Goal: Task Accomplishment & Management: Complete application form

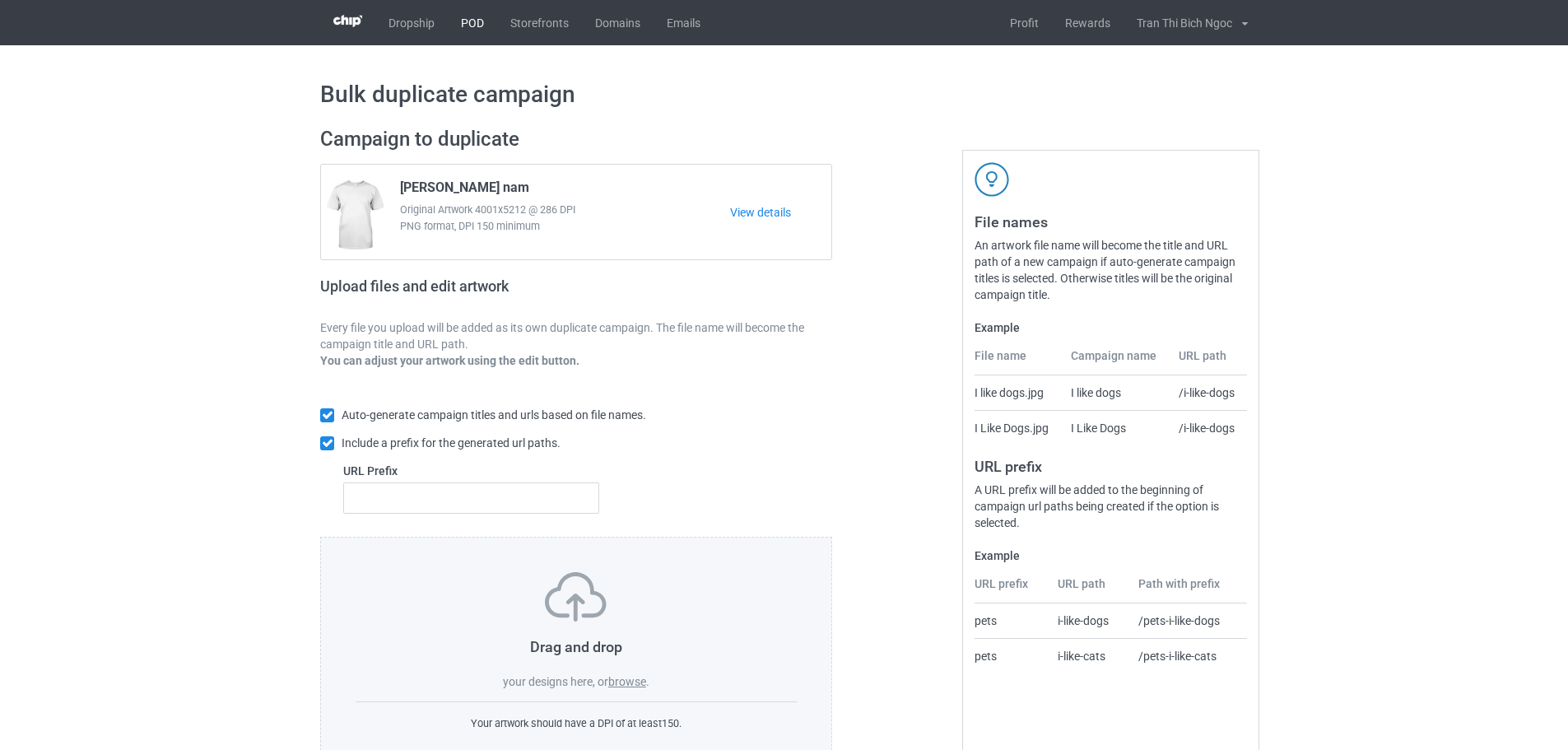
click at [472, 21] on link "POD" at bounding box center [472, 23] width 49 height 45
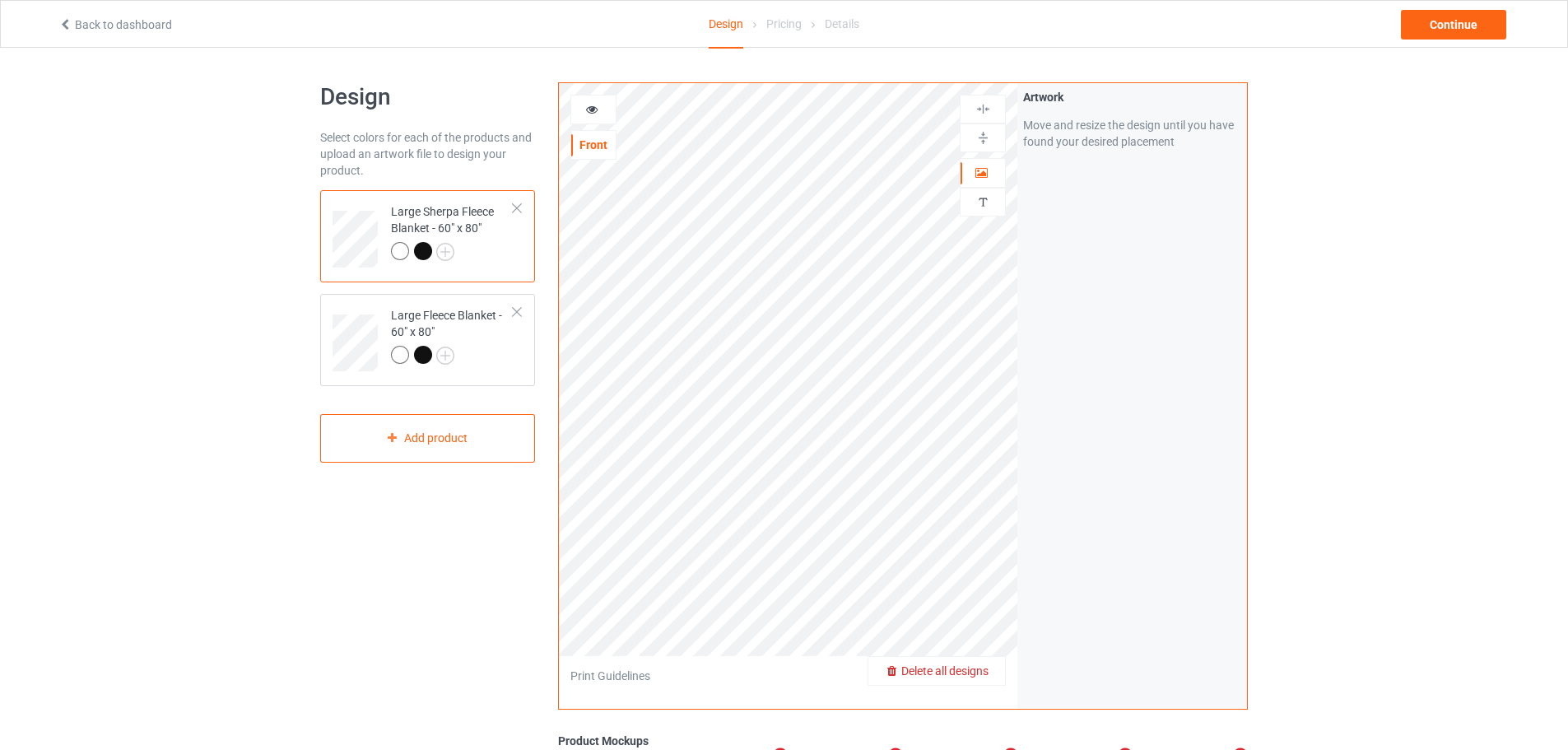
click at [991, 673] on div "Delete all designs" at bounding box center [936, 671] width 136 height 16
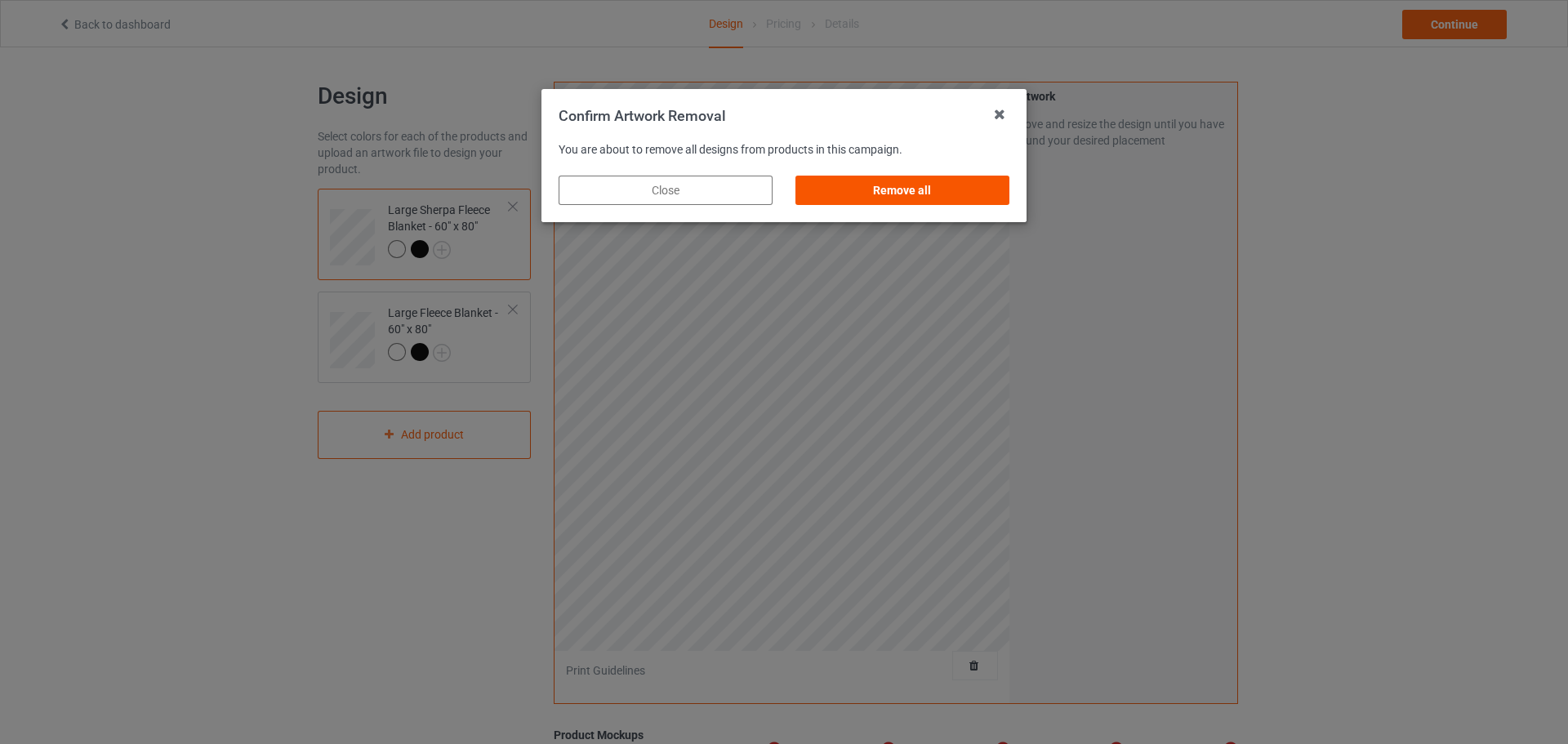
click at [884, 181] on div "Remove all" at bounding box center [902, 190] width 214 height 30
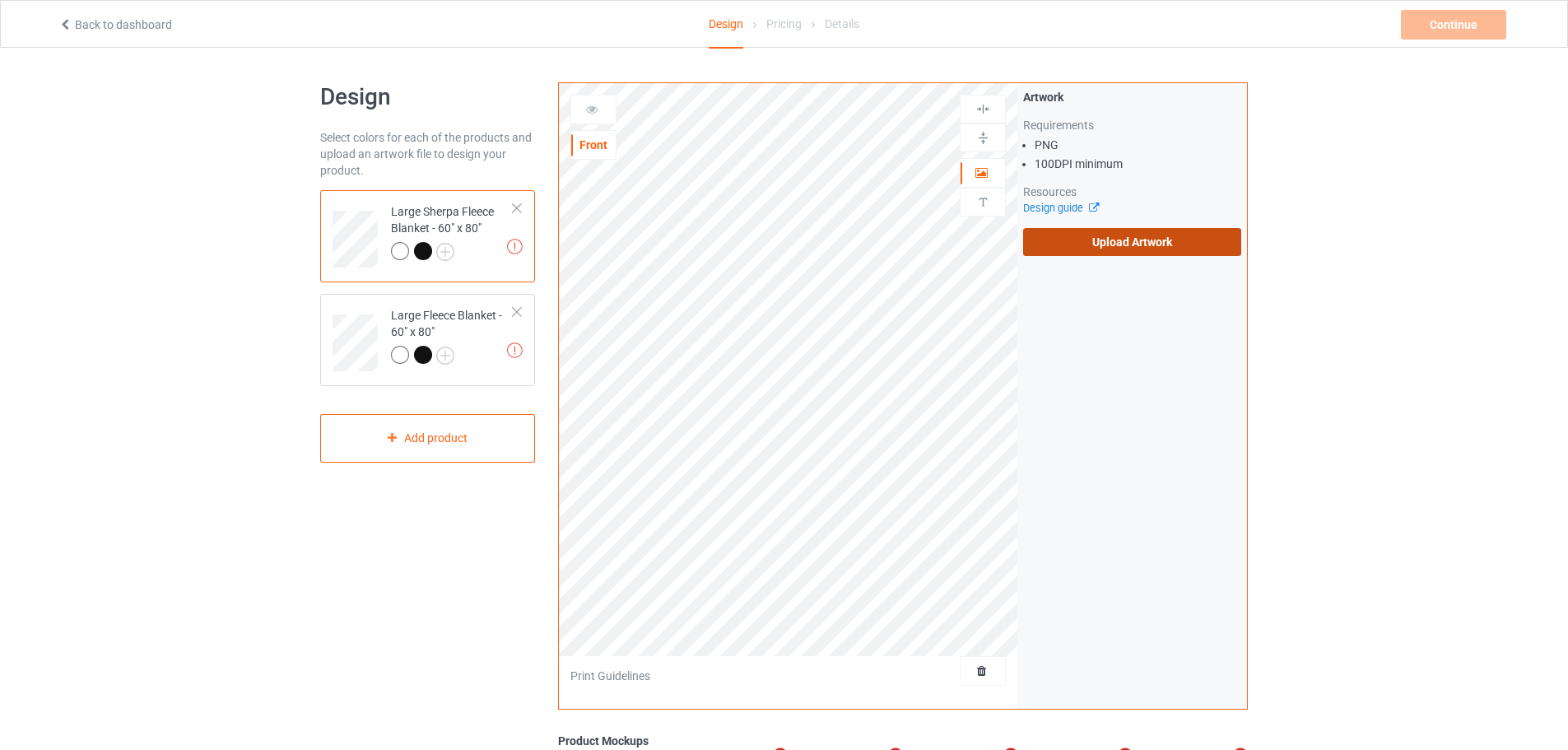
click at [1147, 242] on label "Upload Artwork" at bounding box center [1132, 242] width 218 height 28
click at [0, 0] on input "Upload Artwork" at bounding box center [0, 0] width 0 height 0
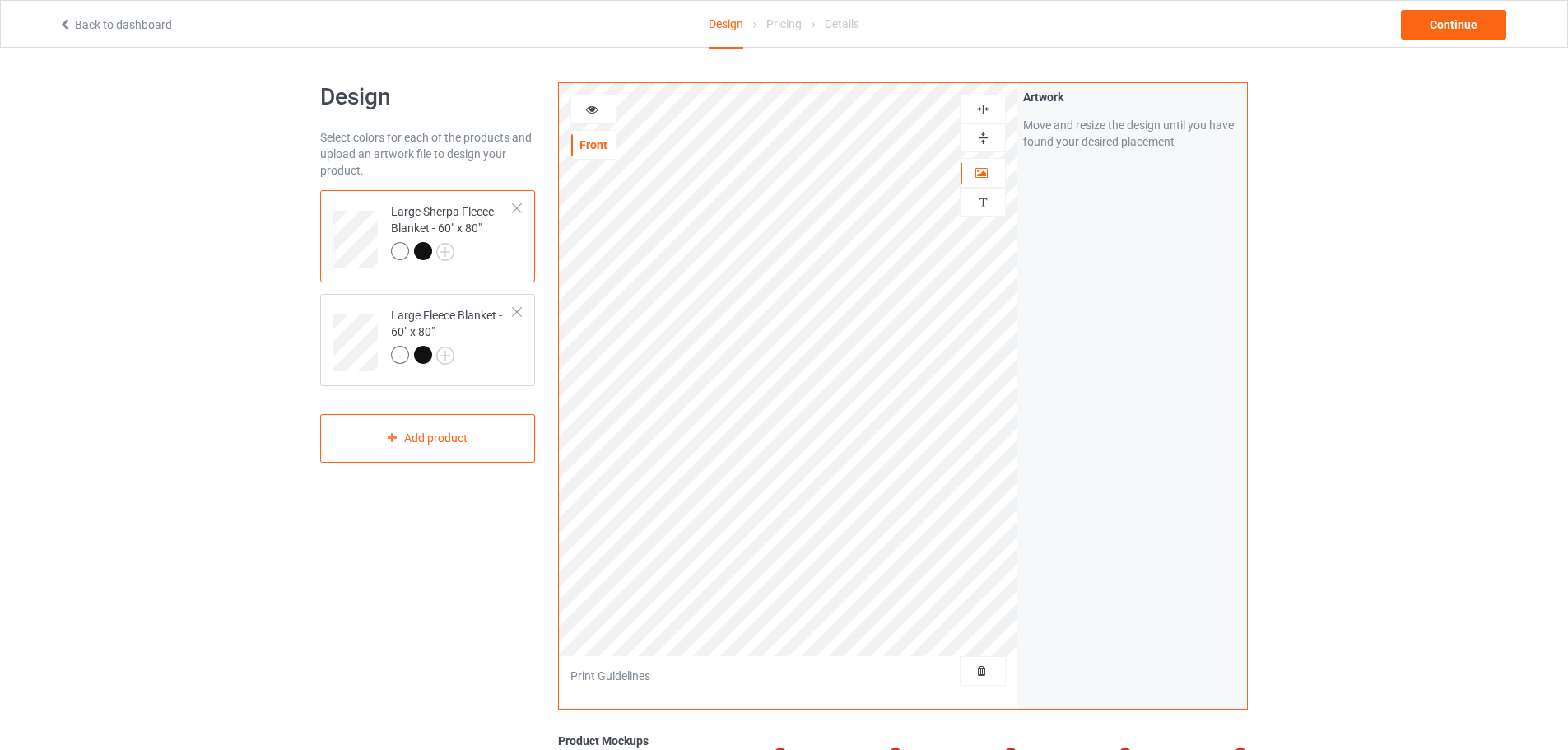
click at [981, 133] on img at bounding box center [982, 137] width 15 height 15
click at [984, 121] on div at bounding box center [982, 109] width 46 height 29
click at [981, 142] on img at bounding box center [982, 137] width 15 height 15
click at [981, 116] on img at bounding box center [982, 109] width 15 height 15
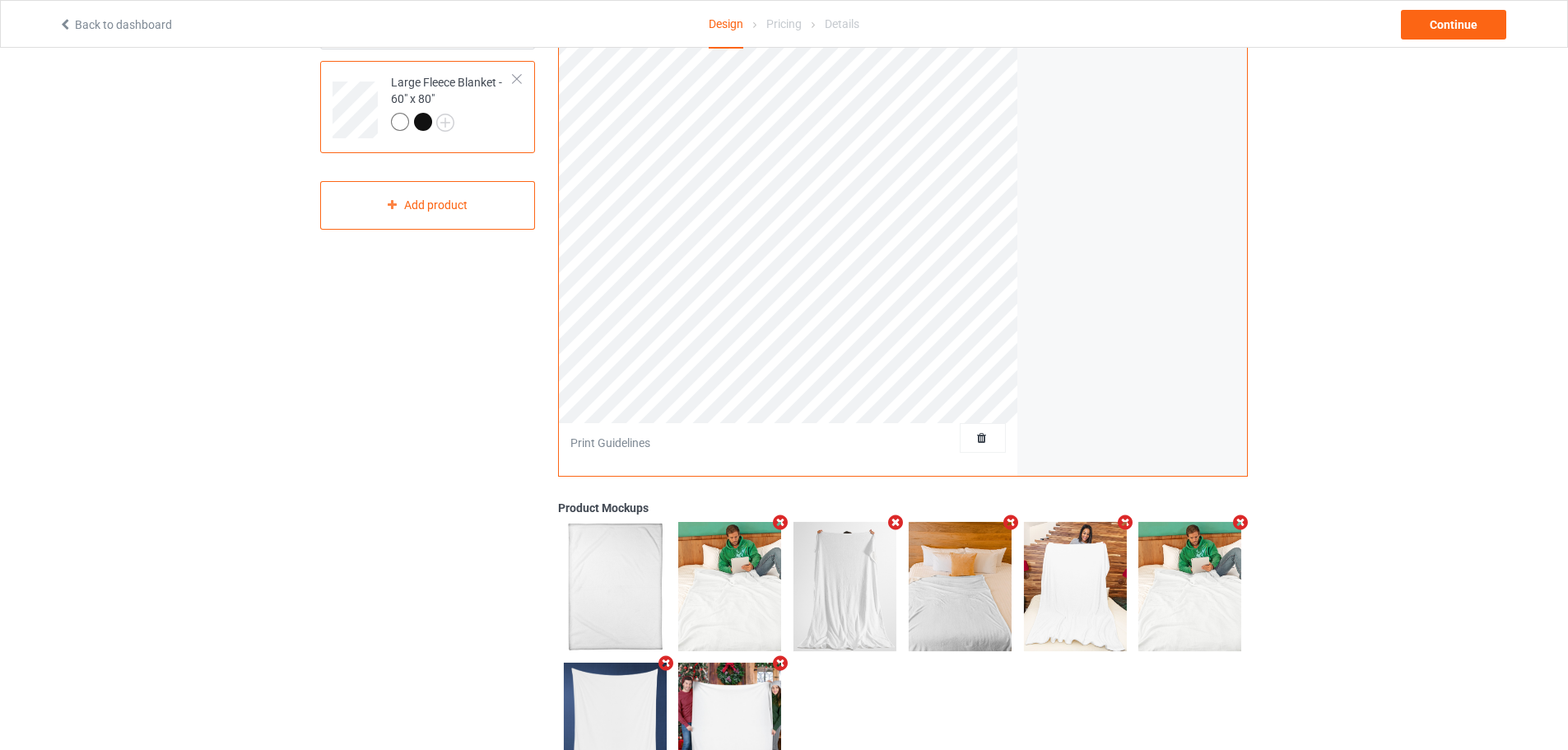
scroll to position [247, 0]
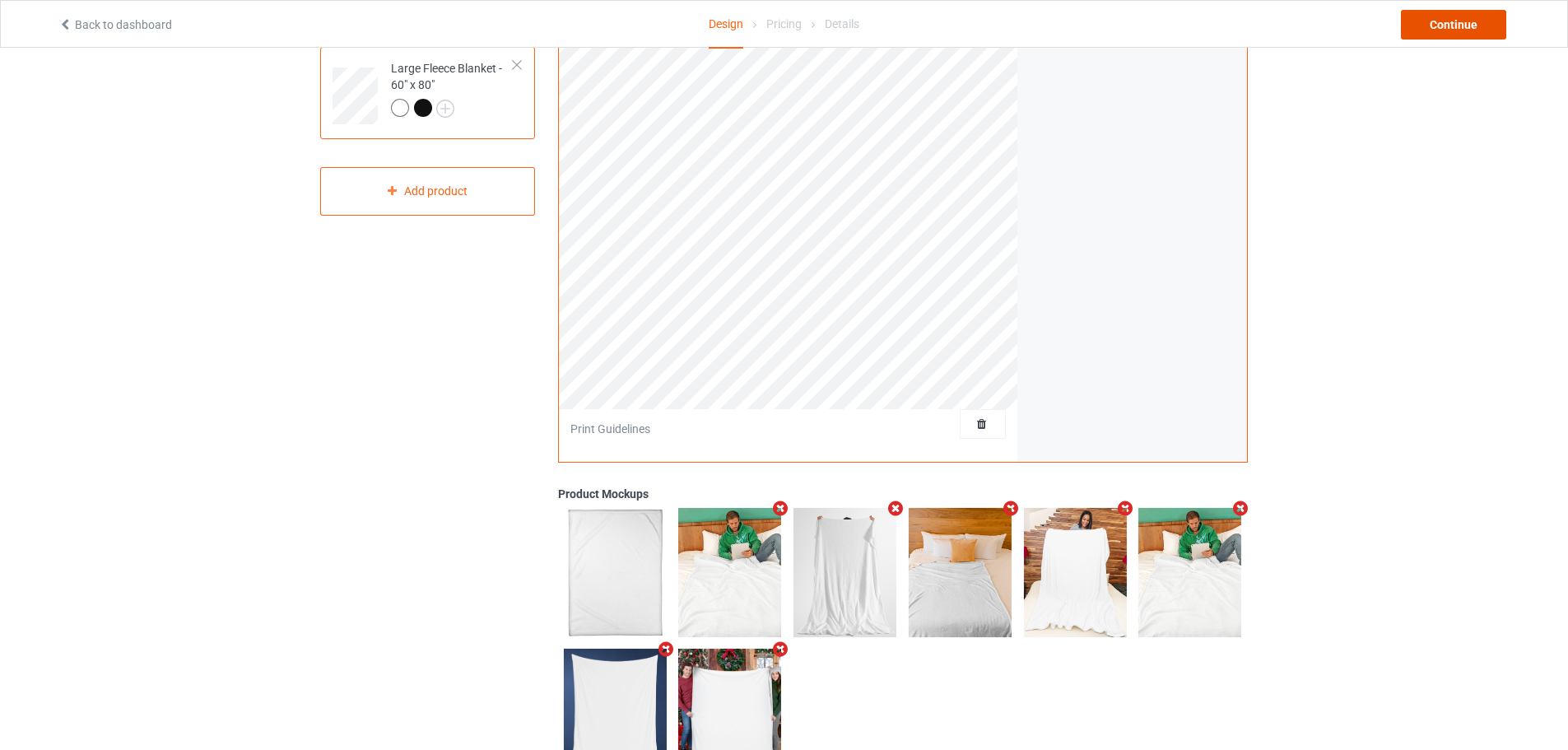
click at [1458, 16] on div "Continue" at bounding box center [1454, 25] width 105 height 30
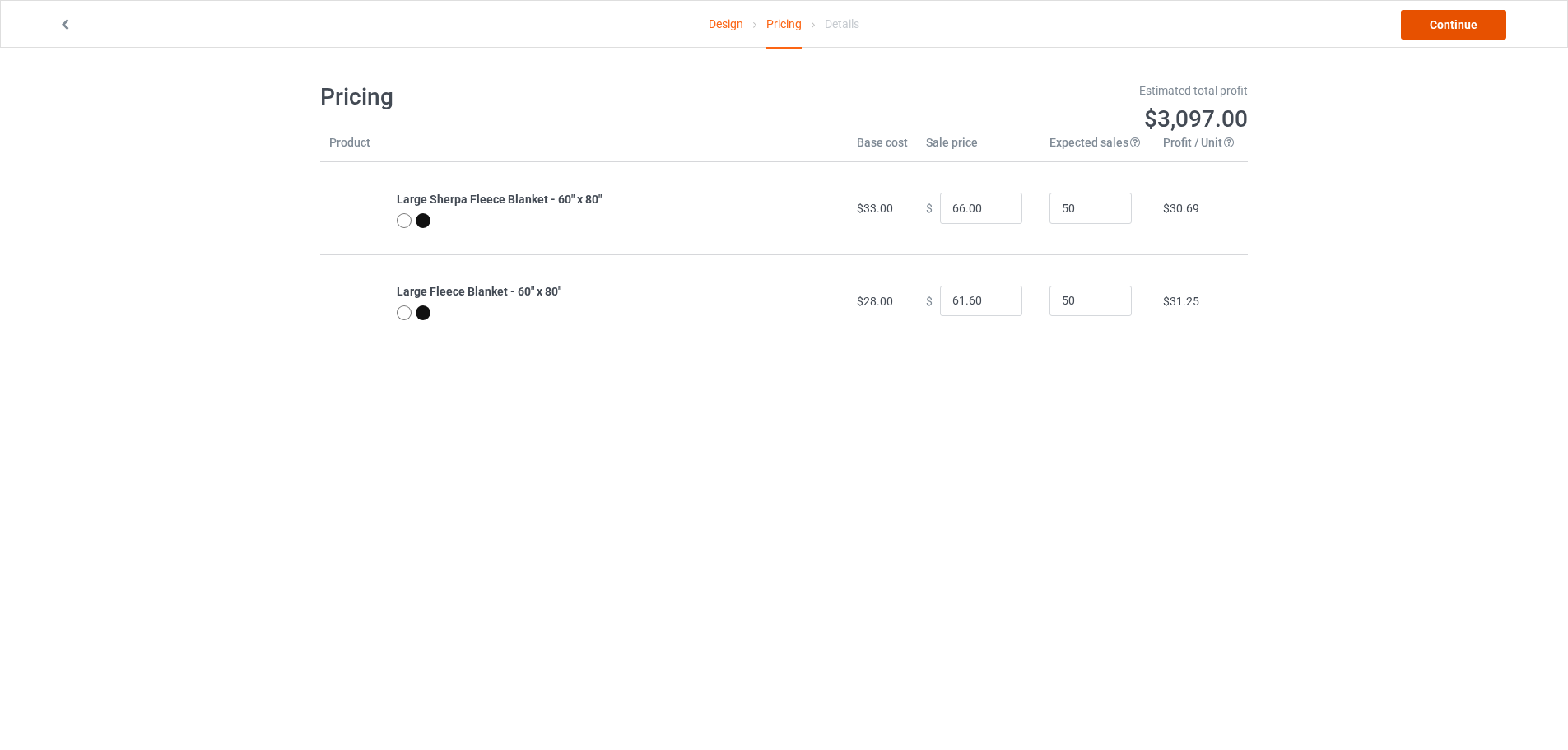
click at [1433, 22] on link "Continue" at bounding box center [1454, 25] width 105 height 30
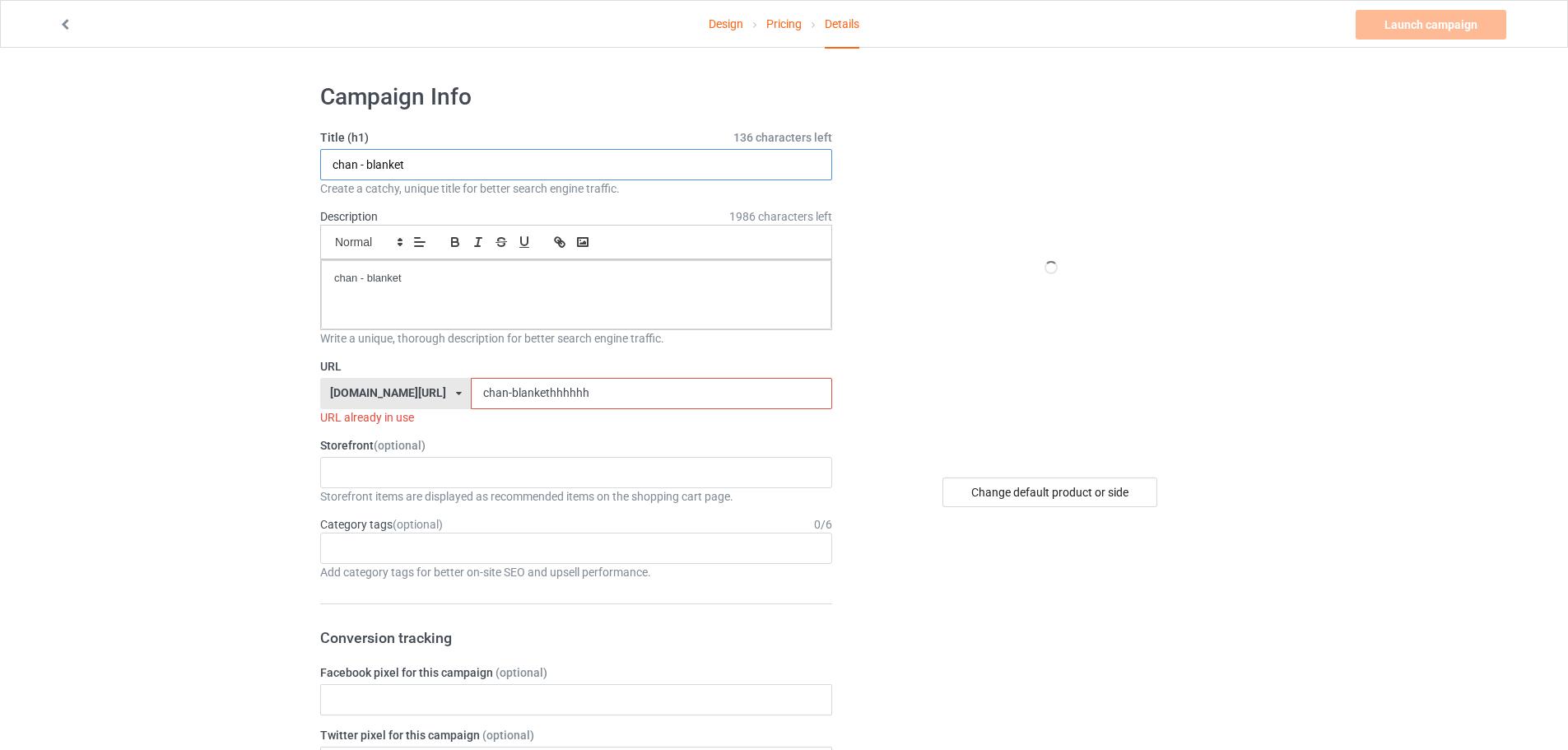
click at [459, 165] on input "chan - blanket" at bounding box center [577, 164] width 512 height 31
drag, startPoint x: 613, startPoint y: 392, endPoint x: 513, endPoint y: 389, distance: 100.0
click at [513, 389] on input "chan-blankethhhhhh" at bounding box center [651, 393] width 360 height 31
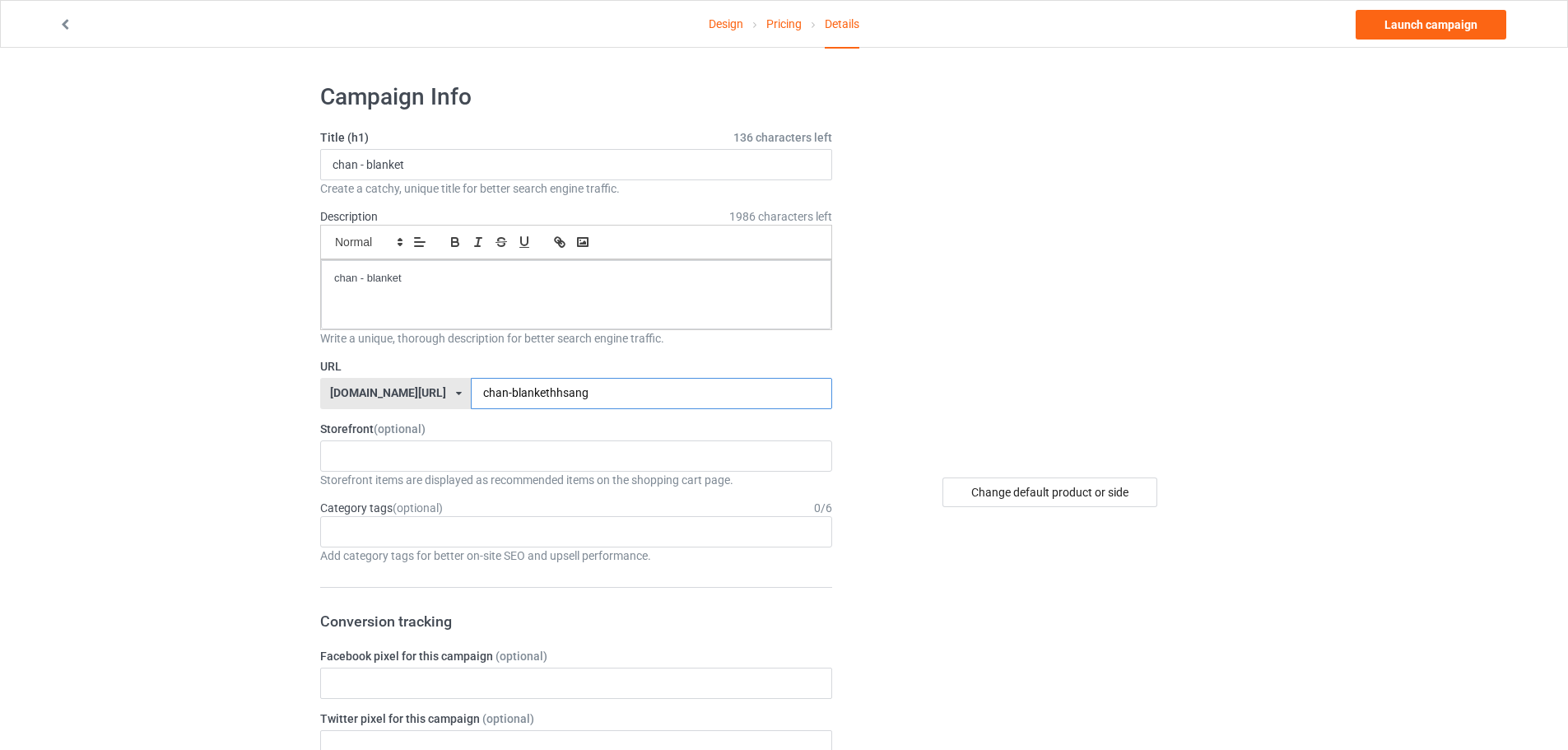
type input "chan-blankethhsang"
click at [439, 177] on input "chan - blanket" at bounding box center [577, 164] width 512 height 31
type input "chan - blankettt"
click at [1434, 27] on link "Launch campaign" at bounding box center [1431, 25] width 151 height 30
